Goal: Check status: Check status

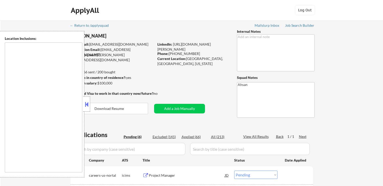
select select ""pending""
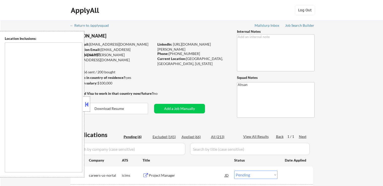
select select ""pending""
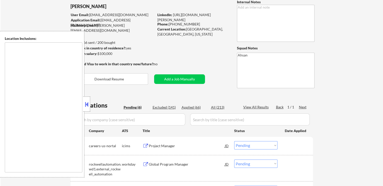
scroll to position [76, 0]
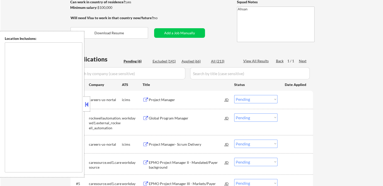
click at [87, 100] on div at bounding box center [86, 104] width 7 height 15
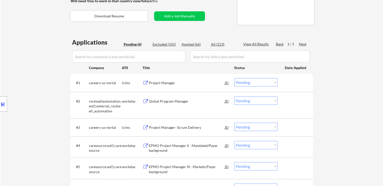
scroll to position [101, 0]
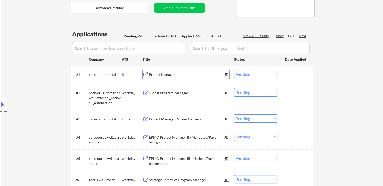
click at [167, 76] on div "Project Manager" at bounding box center [187, 74] width 76 height 5
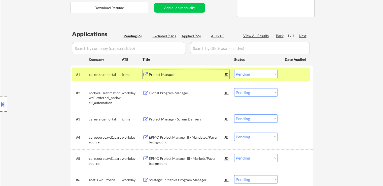
click at [184, 93] on div "Global Program Manager" at bounding box center [187, 92] width 76 height 5
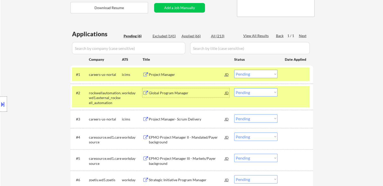
drag, startPoint x: 253, startPoint y: 91, endPoint x: 253, endPoint y: 95, distance: 4.3
click at [253, 91] on select "Choose an option... Pending Applied Excluded (Questions) Excluded (Expired) Exc…" at bounding box center [255, 92] width 43 height 8
click at [234, 88] on select "Choose an option... Pending Applied Excluded (Questions) Excluded (Expired) Exc…" at bounding box center [255, 92] width 43 height 8
click at [206, 119] on div "Project Manager- Scrum Delivery" at bounding box center [187, 119] width 76 height 5
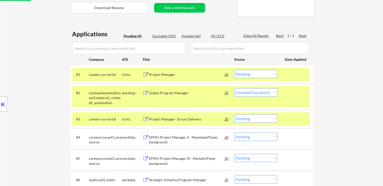
select select ""pending""
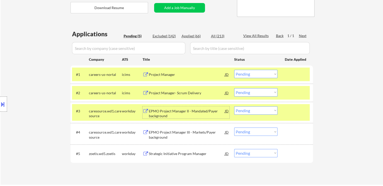
click at [251, 74] on select "Choose an option... Pending Applied Excluded (Questions) Excluded (Expired) Exc…" at bounding box center [255, 74] width 43 height 8
click at [234, 70] on select "Choose an option... Pending Applied Excluded (Questions) Excluded (Expired) Exc…" at bounding box center [255, 74] width 43 height 8
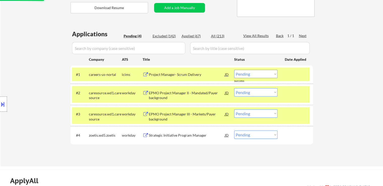
click at [202, 94] on div "EPMO Project Manager II - Mandated/Payer background" at bounding box center [187, 95] width 76 height 10
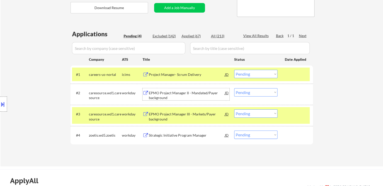
click at [246, 77] on select "Choose an option... Pending Applied Excluded (Questions) Excluded (Expired) Exc…" at bounding box center [255, 74] width 43 height 8
click at [234, 70] on select "Choose an option... Pending Applied Excluded (Questions) Excluded (Expired) Exc…" at bounding box center [255, 74] width 43 height 8
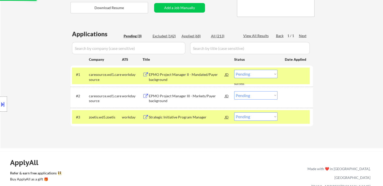
click at [191, 92] on div "EPMO Project Manager III - Markets/Payer background" at bounding box center [187, 97] width 76 height 12
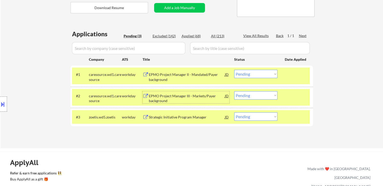
click at [184, 75] on div "EPMO Project Manager II - Mandated/Payer background" at bounding box center [187, 77] width 76 height 10
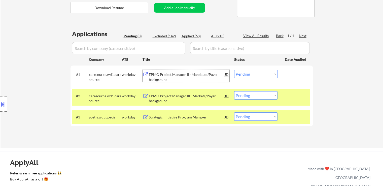
click at [252, 75] on select "Choose an option... Pending Applied Excluded (Questions) Excluded (Expired) Exc…" at bounding box center [255, 74] width 43 height 8
click at [234, 70] on select "Choose an option... Pending Applied Excluded (Questions) Excluded (Expired) Exc…" at bounding box center [255, 74] width 43 height 8
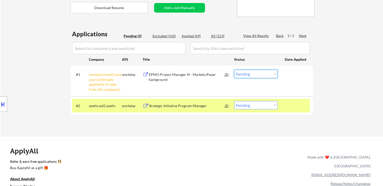
click at [247, 72] on select "Choose an option... Pending Applied Excluded (Questions) Excluded (Expired) Exc…" at bounding box center [255, 74] width 43 height 8
click at [234, 70] on select "Choose an option... Pending Applied Excluded (Questions) Excluded (Expired) Exc…" at bounding box center [255, 74] width 43 height 8
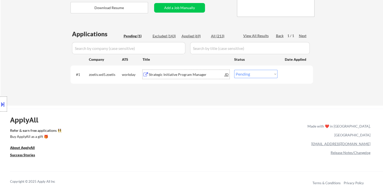
click at [197, 75] on div "Strategic Initiative Program Manager" at bounding box center [187, 74] width 76 height 5
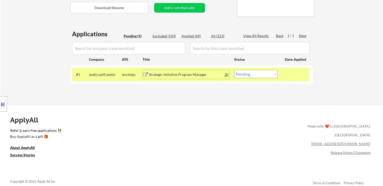
click at [247, 77] on select "Choose an option... Pending Applied Excluded (Questions) Excluded (Expired) Exc…" at bounding box center [255, 74] width 43 height 8
select select ""excluded__location_""
click at [234, 70] on select "Choose an option... Pending Applied Excluded (Questions) Excluded (Expired) Exc…" at bounding box center [255, 74] width 43 height 8
click at [237, 110] on div "ApplyAll Refer & earn free applications 👯‍♀️ Buy ApplyAll as a gift 🎁 About App…" at bounding box center [191, 148] width 383 height 78
